Goal: Connect with others: Participate in discussion

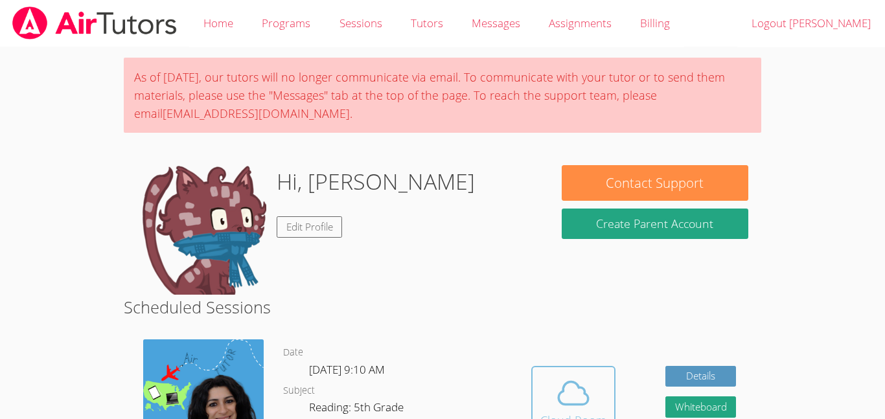
click at [584, 386] on icon at bounding box center [573, 393] width 36 height 36
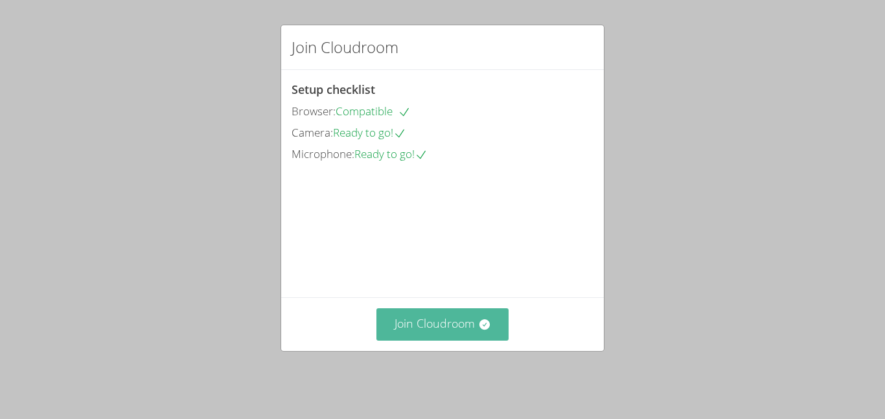
click at [463, 329] on button "Join Cloudroom" at bounding box center [443, 324] width 133 height 32
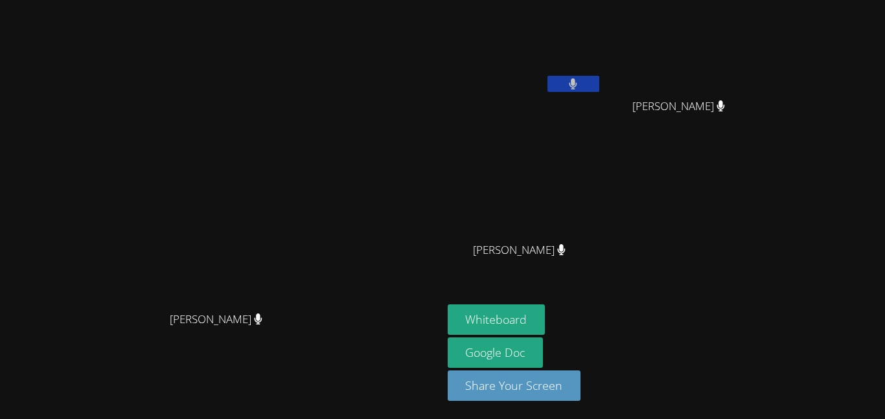
click at [577, 82] on icon at bounding box center [574, 83] width 8 height 11
click at [580, 82] on icon at bounding box center [573, 83] width 14 height 11
click at [577, 82] on icon at bounding box center [574, 83] width 8 height 11
click at [580, 86] on icon at bounding box center [573, 83] width 14 height 11
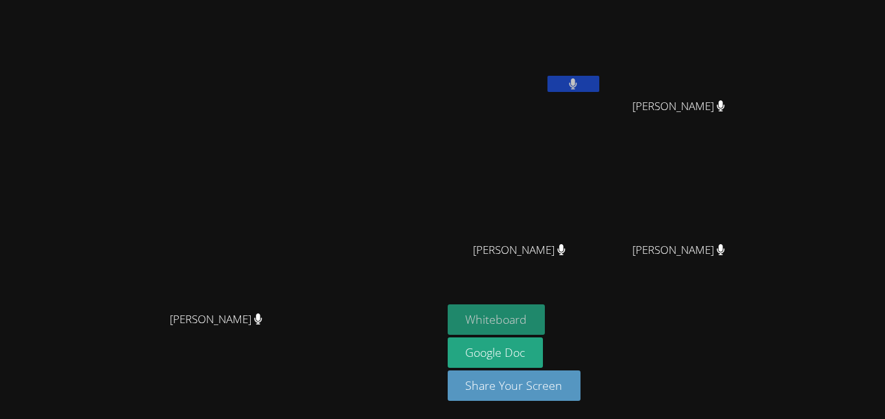
click at [546, 310] on button "Whiteboard" at bounding box center [497, 320] width 98 height 30
